Goal: Task Accomplishment & Management: Manage account settings

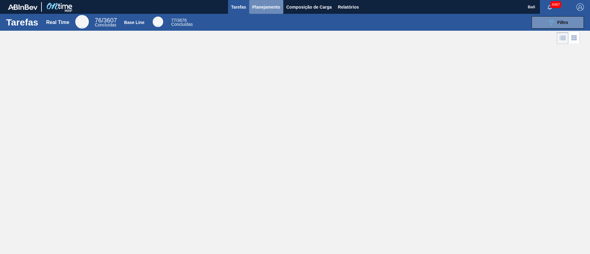
click at [274, 6] on span "Planejamento" at bounding box center [266, 6] width 28 height 7
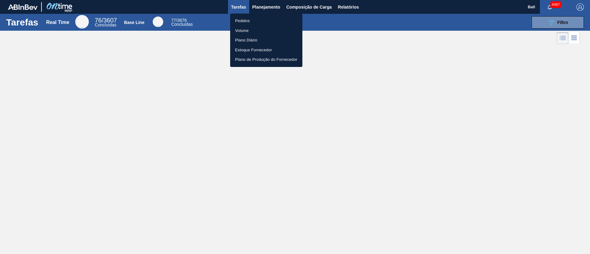
click at [366, 8] on div at bounding box center [295, 127] width 590 height 254
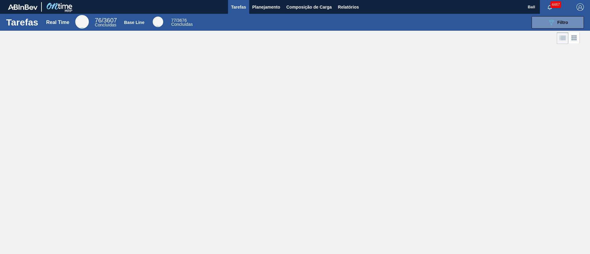
click at [356, 0] on body "Tarefas Planejamento Composição de Carga Relatórios Ball 4467 Marcar todas como…" at bounding box center [295, 0] width 590 height 0
click at [347, 6] on span "Relatórios" at bounding box center [348, 6] width 21 height 7
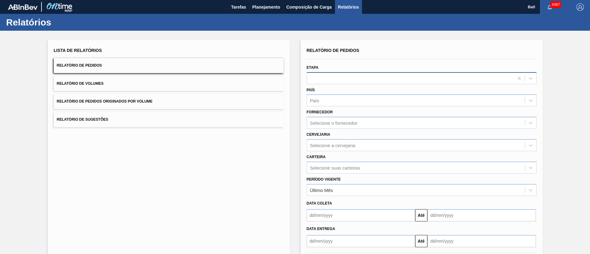
click at [390, 76] on div at bounding box center [410, 78] width 207 height 9
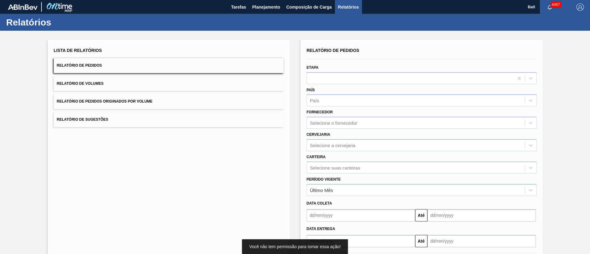
click at [244, 169] on div "Lista de Relatórios Relatório de Pedidos Relatório de Volumes Relatório de Pedi…" at bounding box center [169, 158] width 242 height 237
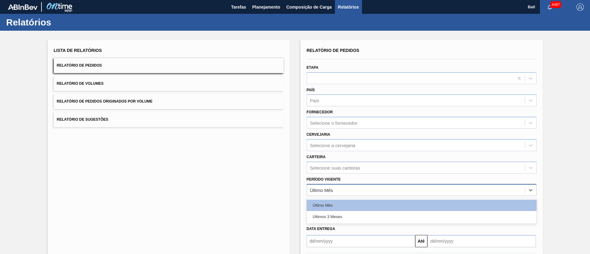
click at [376, 169] on div "Último Mês" at bounding box center [416, 190] width 218 height 9
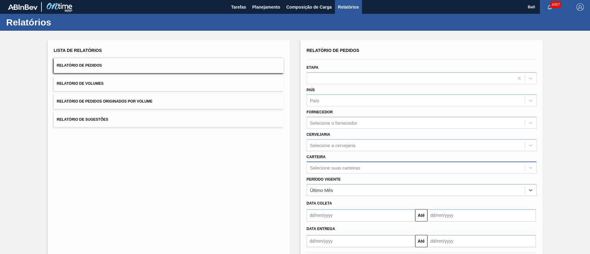
click at [376, 169] on div "Selecione suas carteiras" at bounding box center [422, 168] width 230 height 12
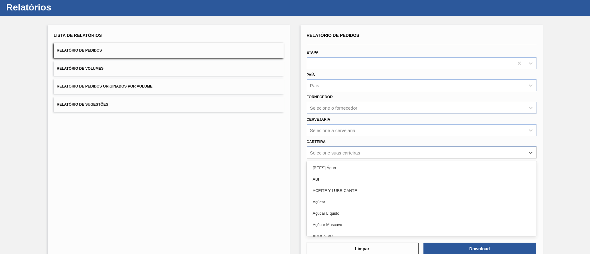
scroll to position [17, 0]
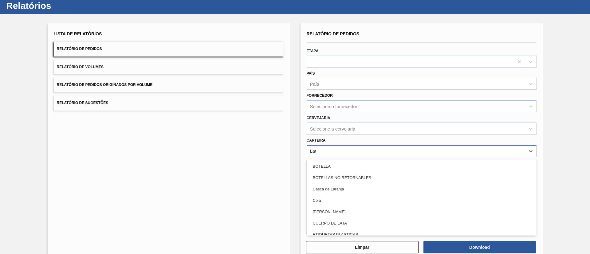
type input "Lata"
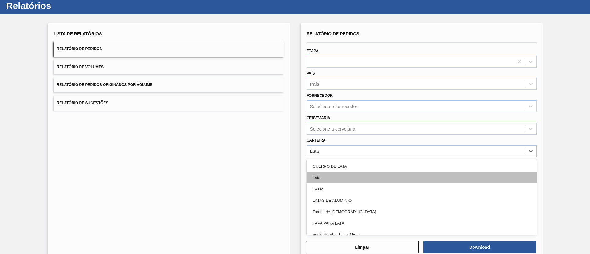
click at [369, 169] on div "Lata" at bounding box center [422, 177] width 230 height 11
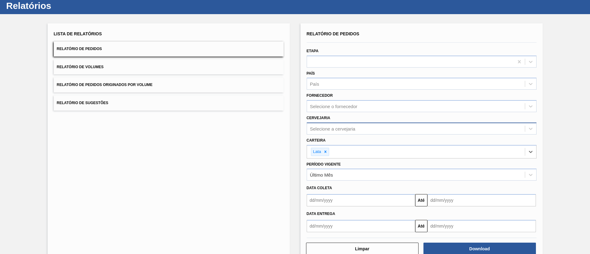
click at [376, 124] on div "Selecione a cervejaria" at bounding box center [416, 128] width 218 height 9
type input "lages"
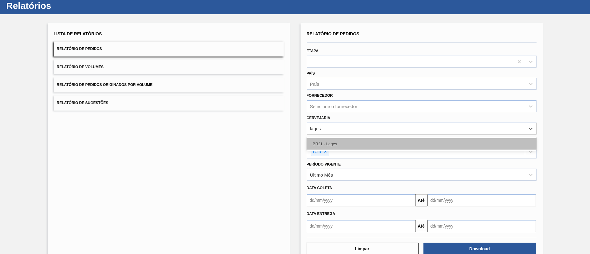
click at [369, 145] on div "BR21 - Lages" at bounding box center [422, 143] width 230 height 11
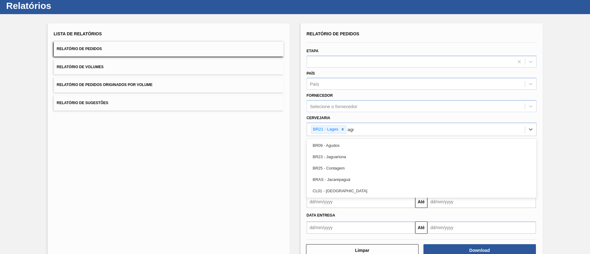
type input "agud"
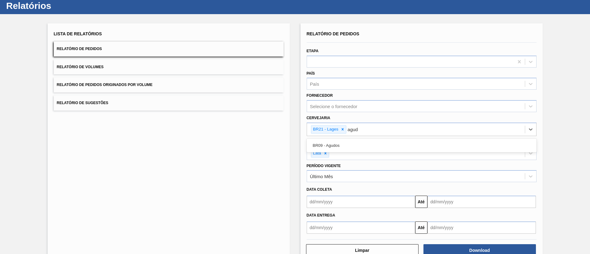
click at [369, 145] on div "BR09 - Agudos" at bounding box center [422, 145] width 230 height 11
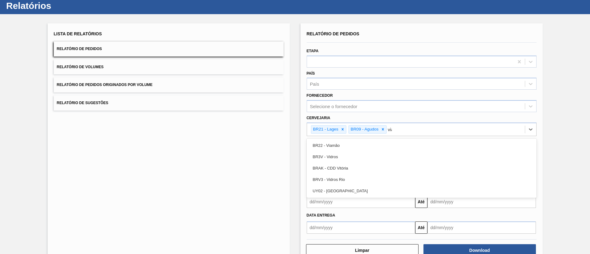
type input "viam"
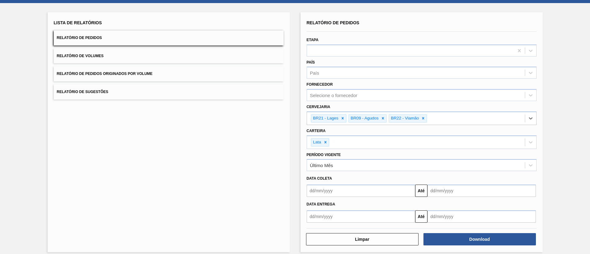
scroll to position [33, 0]
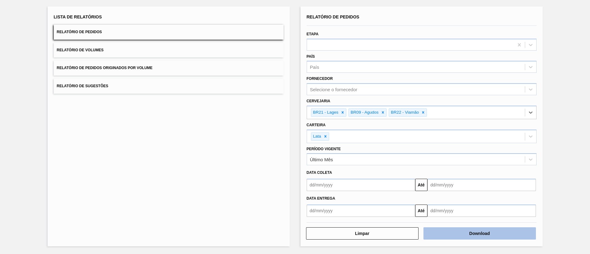
click at [393, 169] on button "Download" at bounding box center [479, 233] width 112 height 12
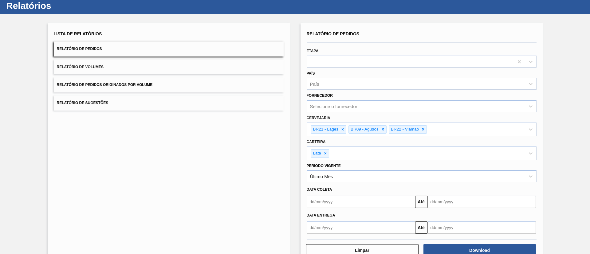
scroll to position [0, 0]
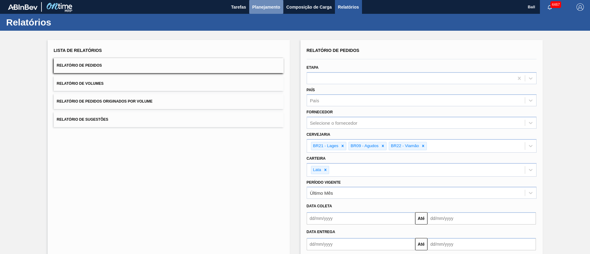
click at [269, 3] on span "Planejamento" at bounding box center [266, 6] width 28 height 7
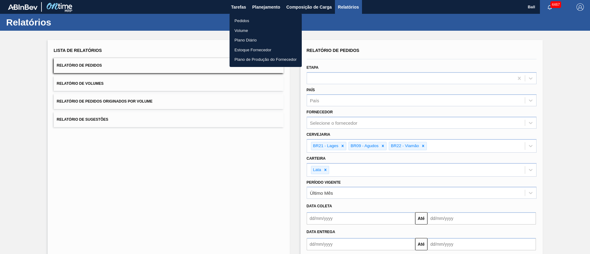
click at [243, 20] on li "Pedidos" at bounding box center [265, 21] width 72 height 10
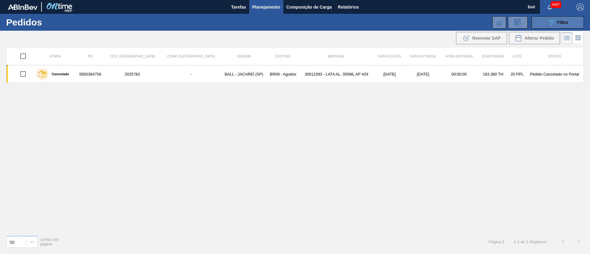
click at [393, 26] on button "089F7B8B-B2A5-4AFE-B5C0-19BA573D28AC Filtro" at bounding box center [557, 22] width 52 height 12
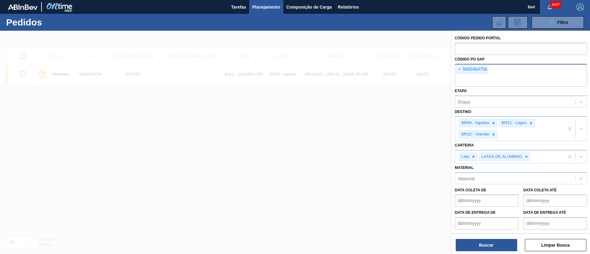
click at [393, 72] on span "×" at bounding box center [459, 69] width 6 height 7
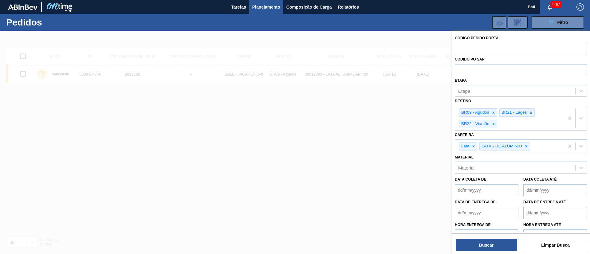
paste input "text"
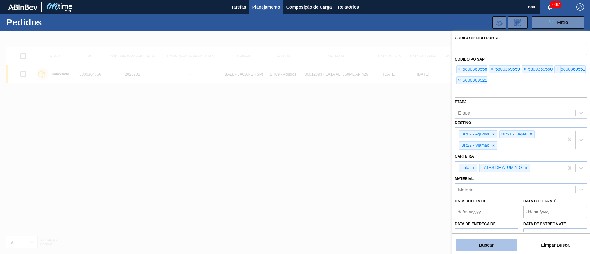
click at [393, 169] on button "Buscar" at bounding box center [486, 245] width 61 height 12
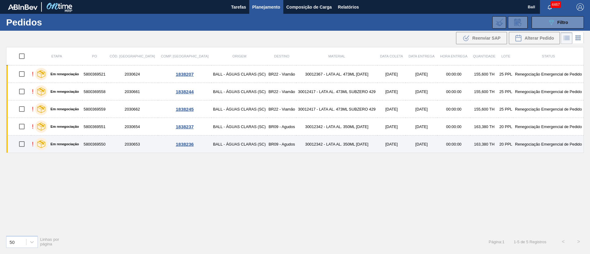
click at [296, 145] on td "30012342 - LATA AL. 350ML BC 429" at bounding box center [336, 144] width 81 height 18
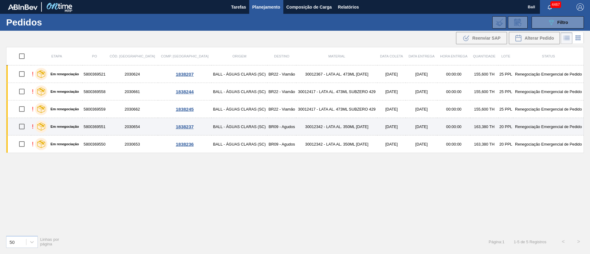
click at [296, 132] on td "30012342 - LATA AL. 350ML BC 429" at bounding box center [336, 127] width 81 height 18
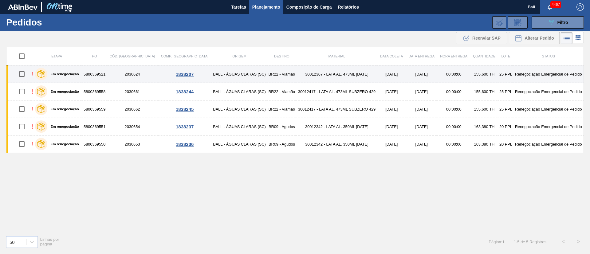
click at [267, 78] on td "BR22 - Viamão" at bounding box center [281, 74] width 29 height 18
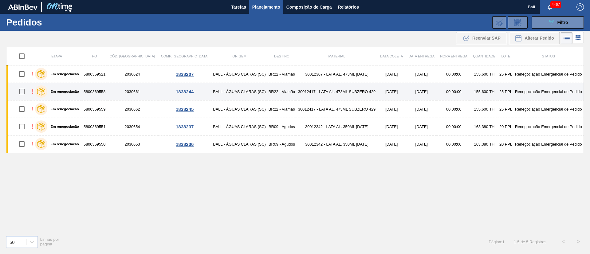
click at [267, 92] on td "BR22 - Viamão" at bounding box center [281, 92] width 29 height 18
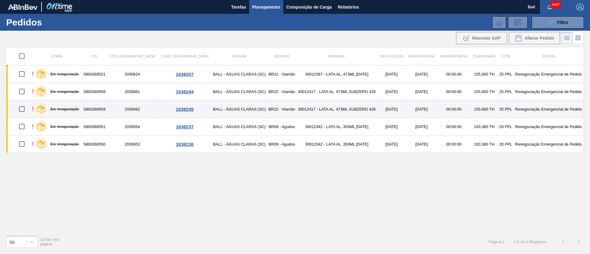
click at [267, 108] on td "BR22 - Viamão" at bounding box center [281, 109] width 29 height 18
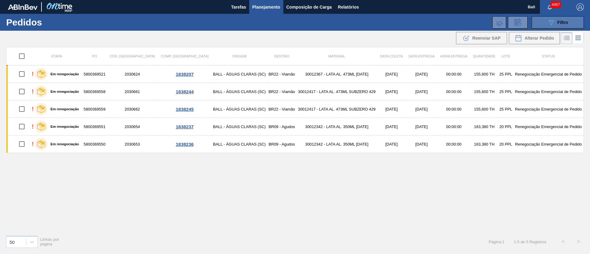
click at [393, 22] on button "089F7B8B-B2A5-4AFE-B5C0-19BA573D28AC Filtro" at bounding box center [557, 22] width 52 height 12
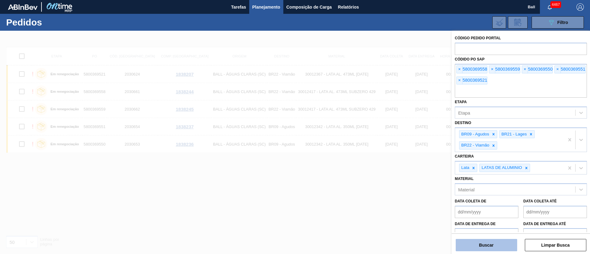
click at [393, 169] on button "Buscar" at bounding box center [486, 245] width 61 height 12
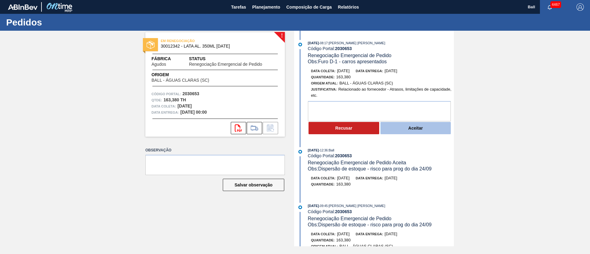
click at [414, 129] on button "Aceitar" at bounding box center [415, 128] width 71 height 12
click at [417, 130] on button "Aceitar" at bounding box center [415, 128] width 71 height 12
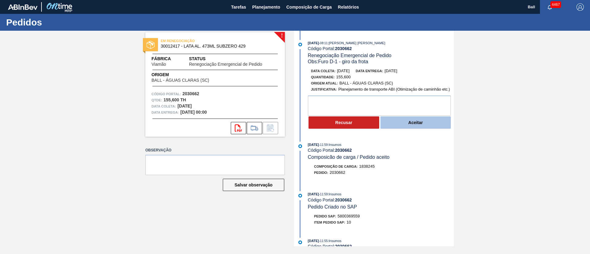
click at [427, 121] on button "Aceitar" at bounding box center [415, 122] width 71 height 12
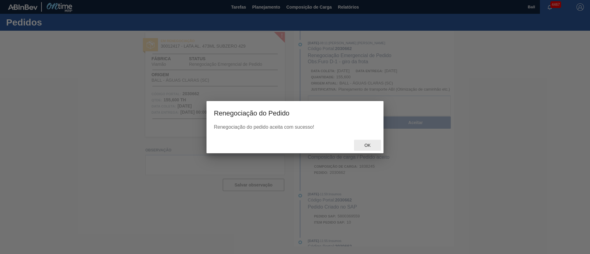
click at [368, 141] on div "Ok" at bounding box center [367, 145] width 27 height 11
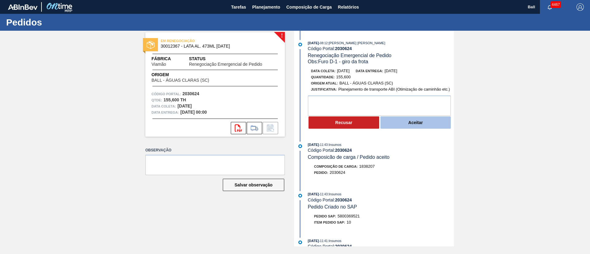
click at [432, 124] on button "Aceitar" at bounding box center [415, 122] width 71 height 12
click at [418, 123] on button "Aceitar" at bounding box center [415, 122] width 71 height 12
